Goal: Task Accomplishment & Management: Manage account settings

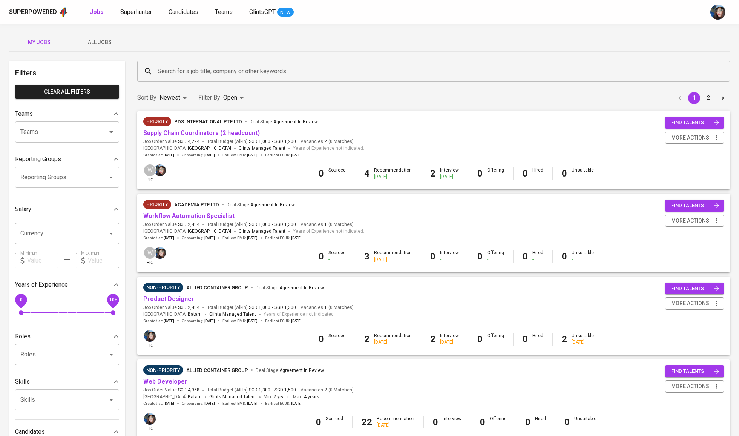
click at [180, 71] on input "Search for a job title, company or other keywords" at bounding box center [436, 71] width 560 height 14
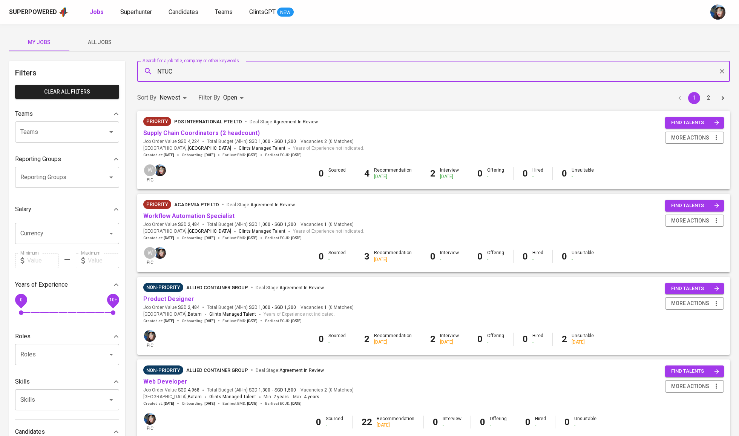
type input "NTUC"
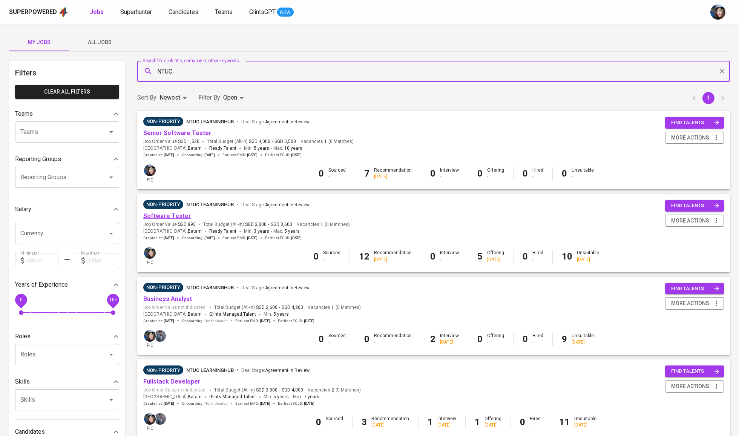
click at [177, 218] on link "Software Tester" at bounding box center [167, 215] width 48 height 7
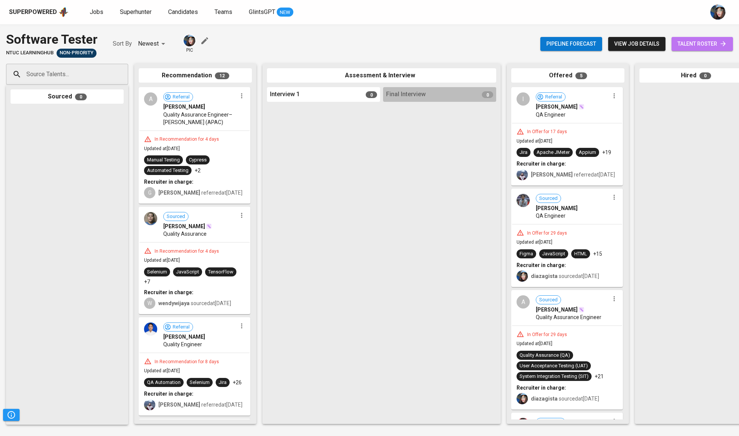
click at [685, 49] on link "talent roster" at bounding box center [702, 44] width 61 height 14
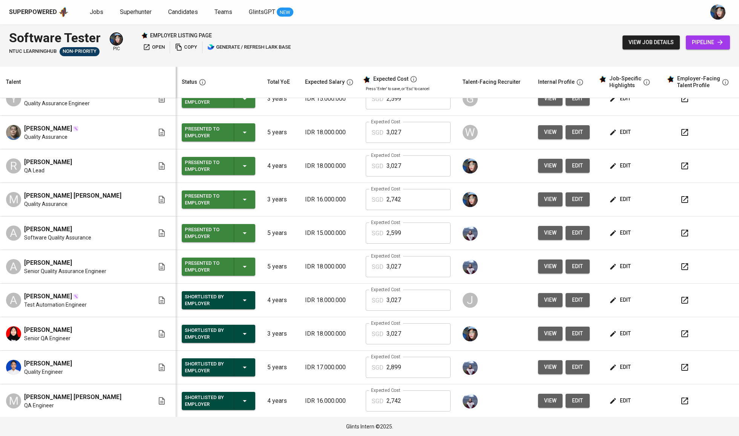
scroll to position [158, 0]
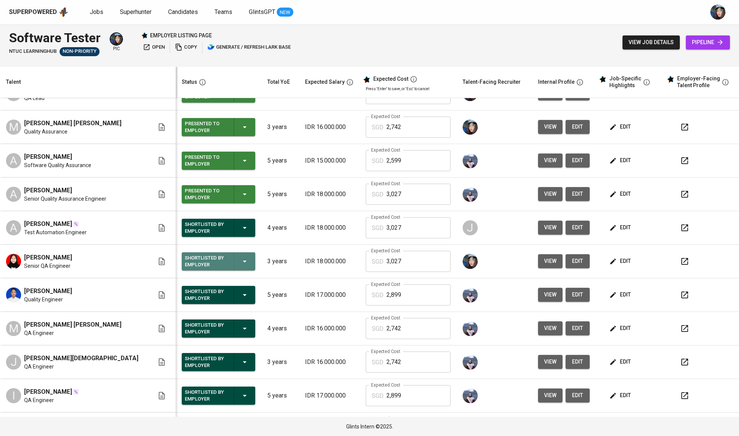
click at [239, 263] on div "Shortlisted by Employer" at bounding box center [219, 261] width 68 height 18
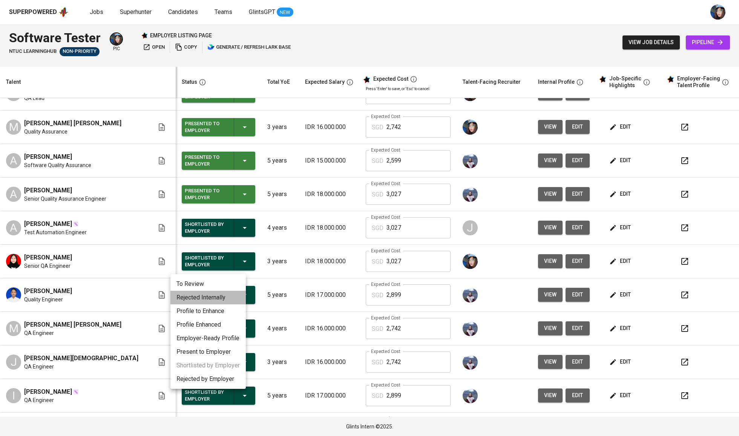
click at [218, 295] on li "Rejected Internally" at bounding box center [207, 298] width 75 height 14
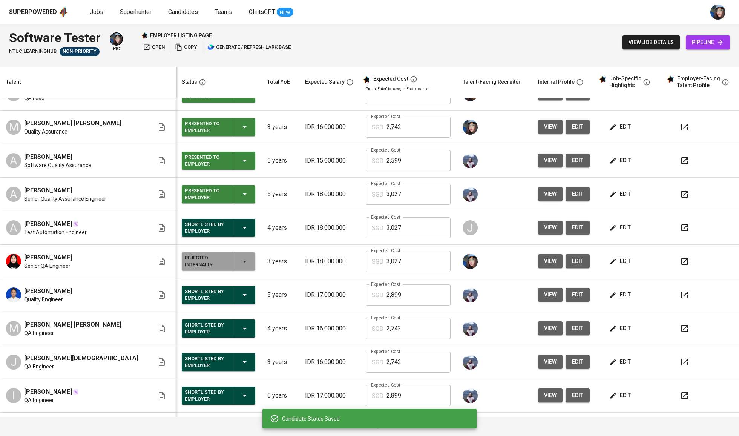
click at [72, 290] on span "Muhammad Wizan Pratama" at bounding box center [48, 291] width 48 height 9
copy span "Muhammad Wizan Pratama"
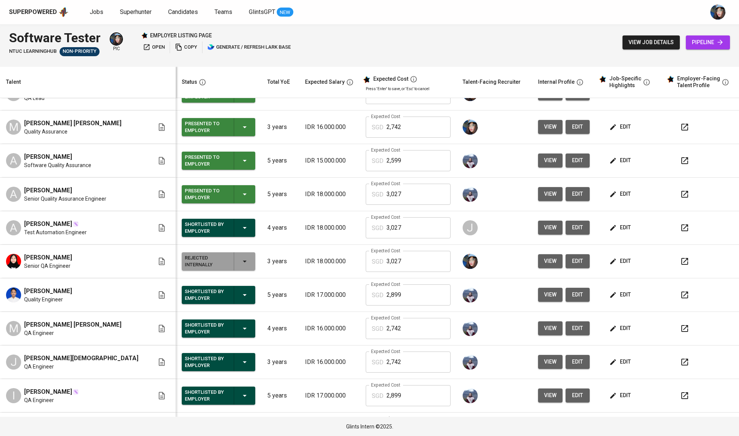
click at [345, 293] on td "IDR 17.000.000" at bounding box center [329, 295] width 61 height 34
click at [615, 295] on span "edit" at bounding box center [621, 294] width 20 height 9
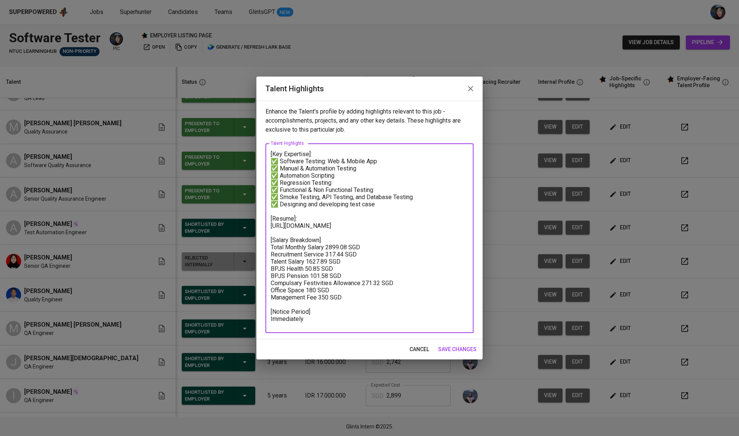
drag, startPoint x: 362, startPoint y: 307, endPoint x: 262, endPoint y: 255, distance: 112.7
click at [262, 255] on div "Enhance the Talent's profile by adding highlights relevant to this job - accomp…" at bounding box center [369, 220] width 226 height 239
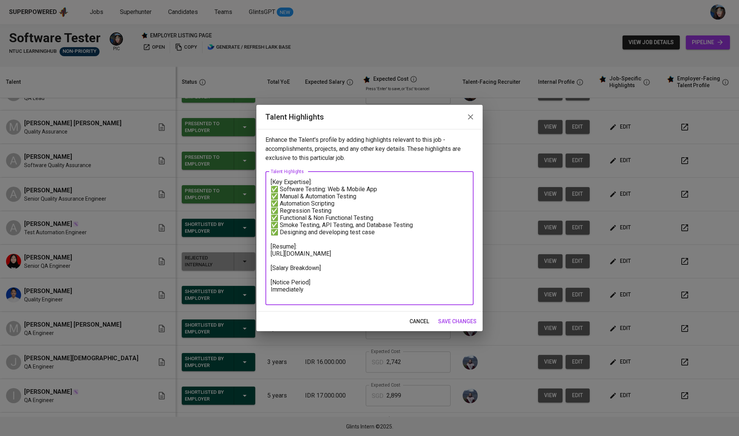
type textarea "[Key Expertise]: ✅ Software Testing: Web & Mobile App ✅ Manual & Automation Tes…"
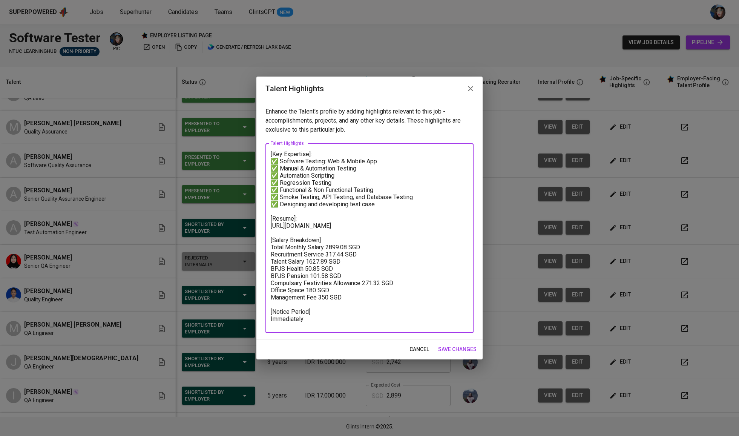
click at [391, 248] on textarea "[Key Expertise]: ✅ Software Testing: Web & Mobile App ✅ Manual & Automation Tes…" at bounding box center [370, 239] width 198 height 176
click at [366, 305] on textarea "[Key Expertise]: ✅ Software Testing: Web & Mobile App ✅ Manual & Automation Tes…" at bounding box center [370, 239] width 198 height 176
drag, startPoint x: 366, startPoint y: 305, endPoint x: 278, endPoint y: 238, distance: 110.1
click at [278, 238] on textarea "[Key Expertise]: ✅ Software Testing: Web & Mobile App ✅ Manual & Automation Tes…" at bounding box center [370, 239] width 198 height 176
